Goal: Information Seeking & Learning: Learn about a topic

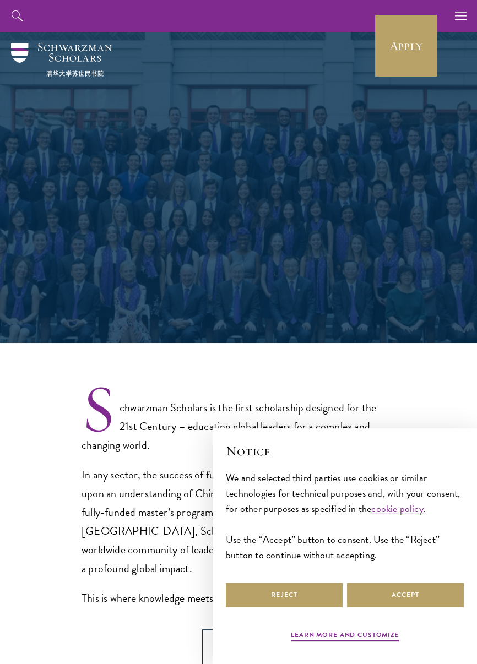
select select "Select Country"
select select
select select "Select Country"
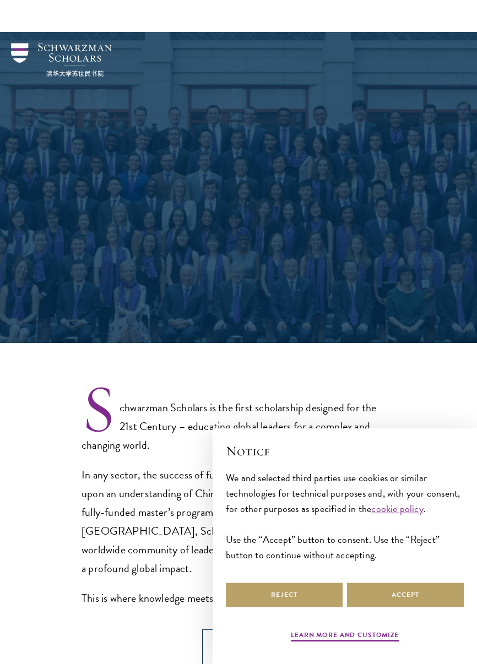
scroll to position [97, 0]
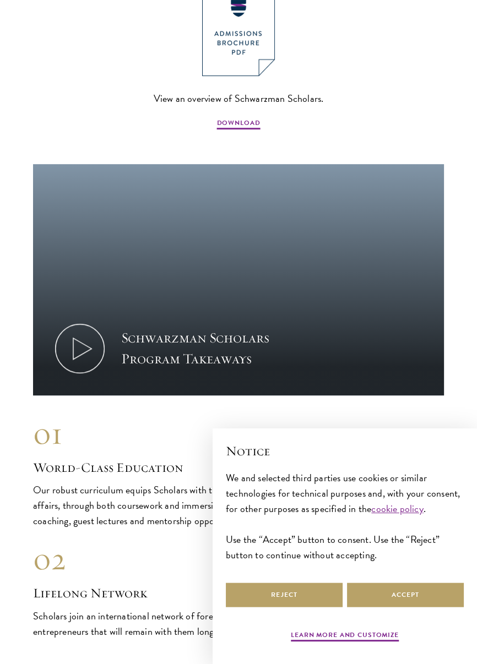
select select "Select Country"
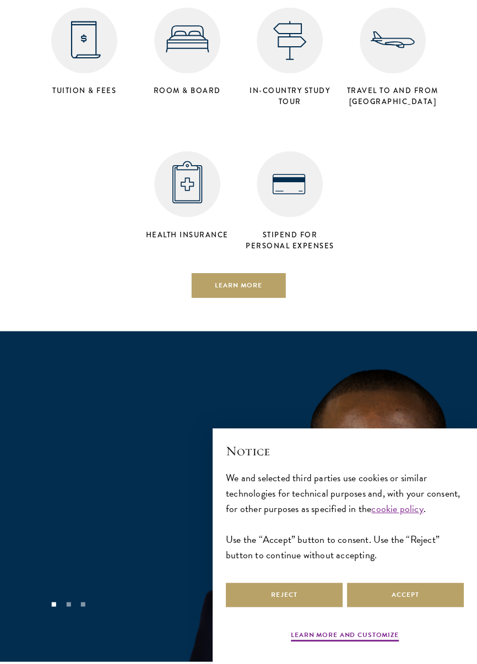
scroll to position [1947, 0]
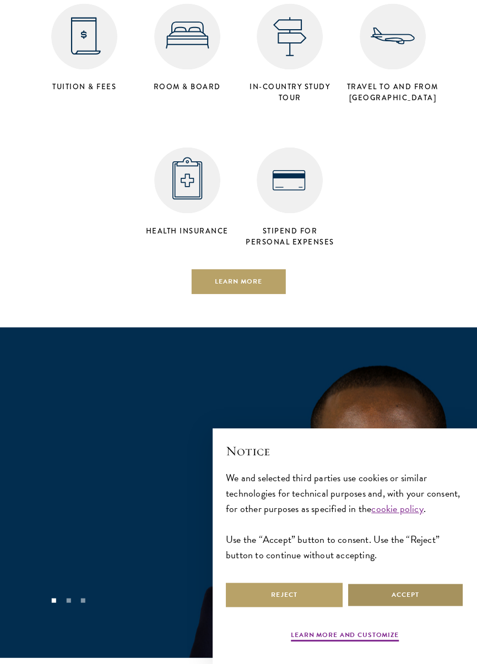
click at [382, 594] on button "Accept" at bounding box center [405, 595] width 117 height 25
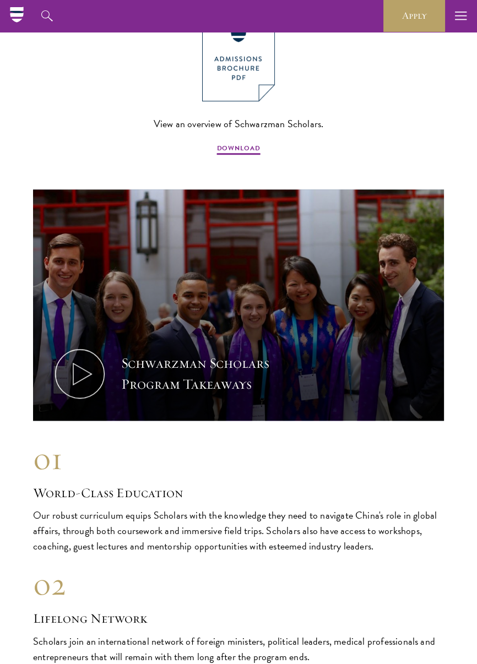
scroll to position [0, 0]
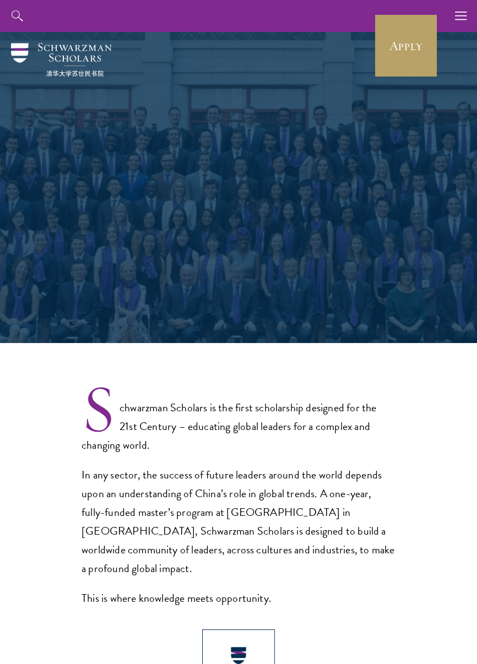
select select "Select Country"
click at [324, 172] on h1 "Join the prestigious community of Scholars leading global change." at bounding box center [238, 201] width 380 height 116
click at [474, 272] on div at bounding box center [238, 187] width 477 height 311
click at [321, 189] on h1 "Join the prestigious community of Scholars leading global change." at bounding box center [238, 201] width 380 height 116
